Goal: Task Accomplishment & Management: Manage account settings

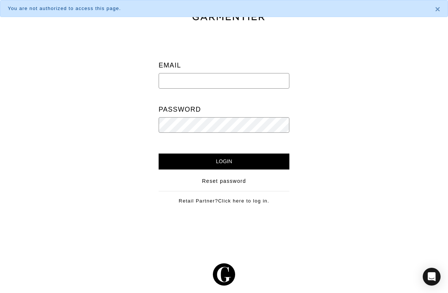
type input "[EMAIL_ADDRESS][DOMAIN_NAME]"
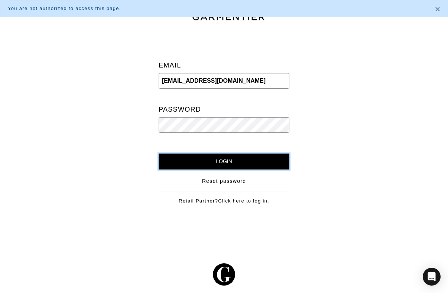
click at [220, 167] on input "Login" at bounding box center [223, 162] width 131 height 16
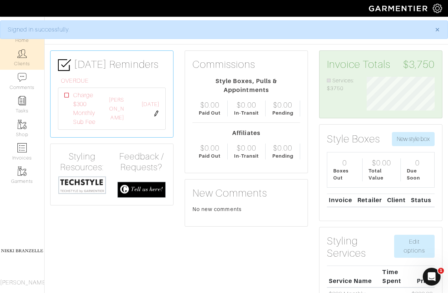
click at [24, 58] on img at bounding box center [21, 53] width 9 height 9
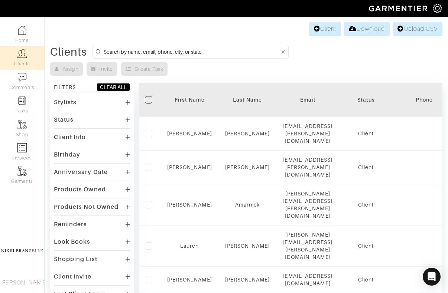
click at [182, 55] on input at bounding box center [192, 51] width 176 height 9
type input "rich"
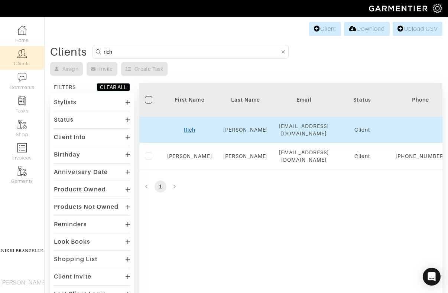
click at [189, 128] on link "Rich" at bounding box center [190, 130] width 12 height 6
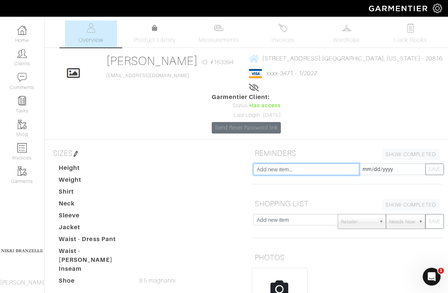
click at [340, 164] on input "text" at bounding box center [306, 170] width 106 height 12
type input "Charge $300 Monthly Sub Fee?"
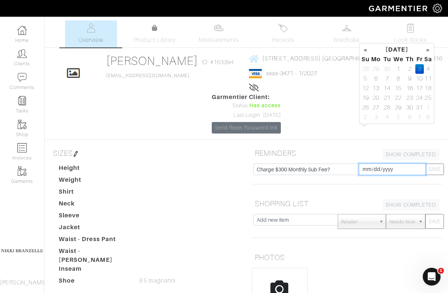
click at [366, 164] on input "[DATE]" at bounding box center [392, 170] width 67 height 12
click at [426, 51] on th "»" at bounding box center [428, 50] width 9 height 10
click at [425, 68] on td "1" at bounding box center [428, 69] width 9 height 10
type input "[DATE]"
click at [437, 164] on button "SAVE" at bounding box center [434, 170] width 19 height 12
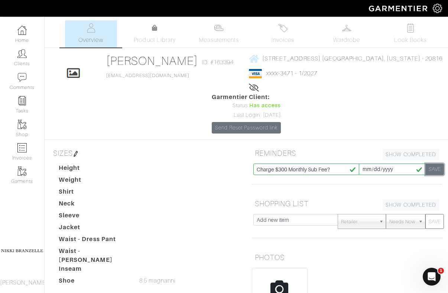
type input "[DATE]"
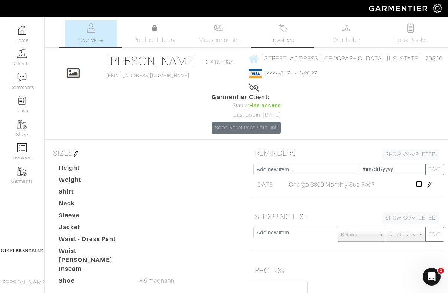
click at [288, 38] on span "Invoices" at bounding box center [282, 40] width 23 height 9
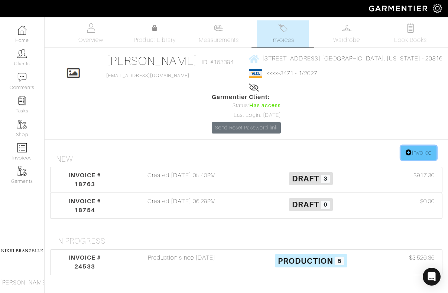
click at [408, 150] on icon at bounding box center [408, 153] width 6 height 6
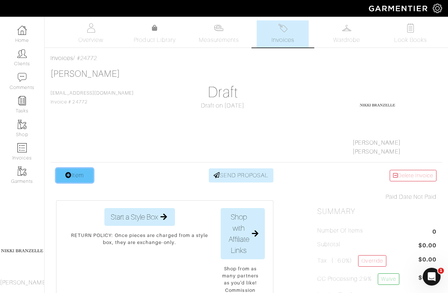
click at [71, 172] on icon at bounding box center [68, 175] width 6 height 6
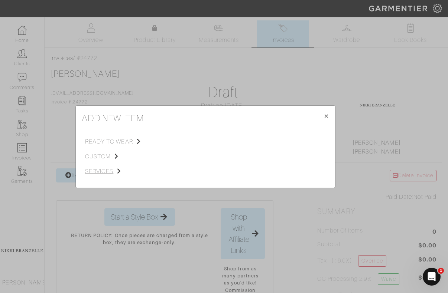
click at [99, 170] on span "services" at bounding box center [122, 171] width 75 height 9
click at [182, 139] on span "Styling Service" at bounding box center [189, 141] width 37 height 6
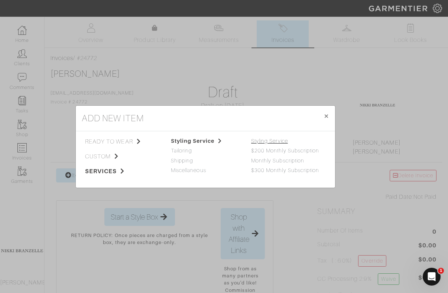
click at [271, 143] on link "Styling Service" at bounding box center [269, 141] width 37 height 6
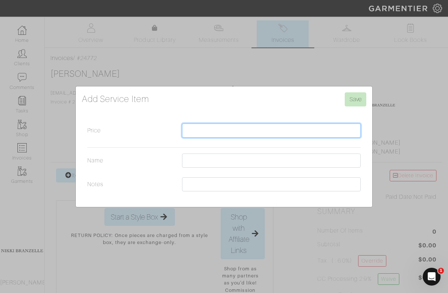
click at [260, 134] on input "Price" at bounding box center [271, 131] width 179 height 14
type input "350"
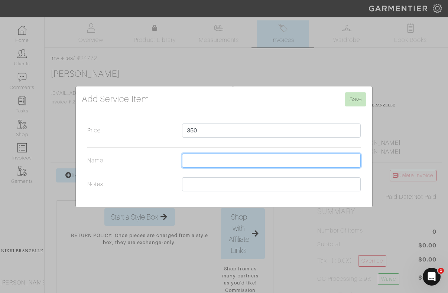
click at [254, 159] on input "Name" at bounding box center [271, 161] width 179 height 14
type input "Drop In Month"
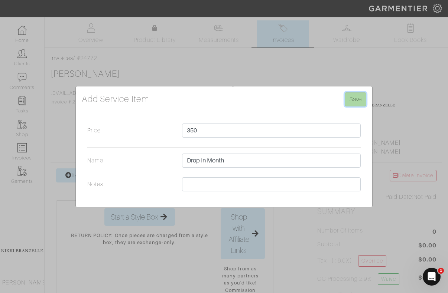
click at [353, 100] on input "Save" at bounding box center [355, 99] width 22 height 14
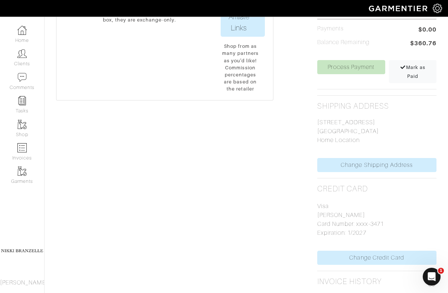
scroll to position [309, 0]
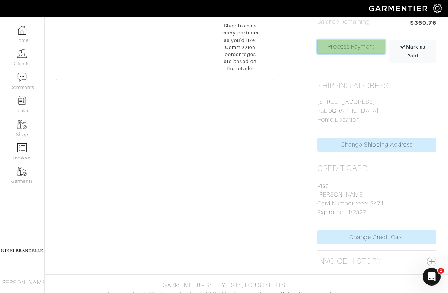
click at [355, 52] on link "Process Payment" at bounding box center [351, 47] width 68 height 14
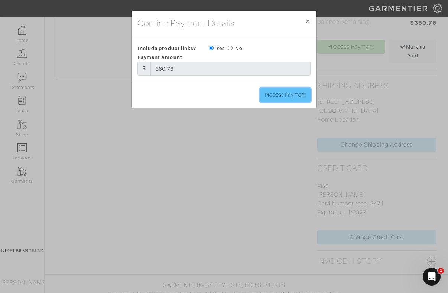
click at [298, 91] on input "Process Payment" at bounding box center [285, 95] width 50 height 14
type input "Process Payment"
